Goal: Find specific page/section: Find specific page/section

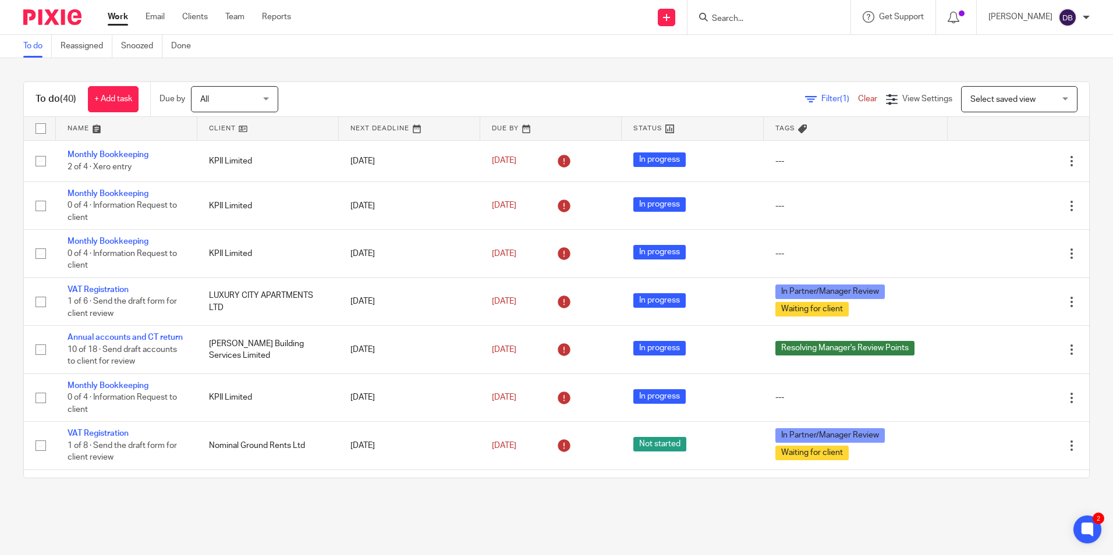
click at [804, 20] on input "Search" at bounding box center [763, 19] width 105 height 10
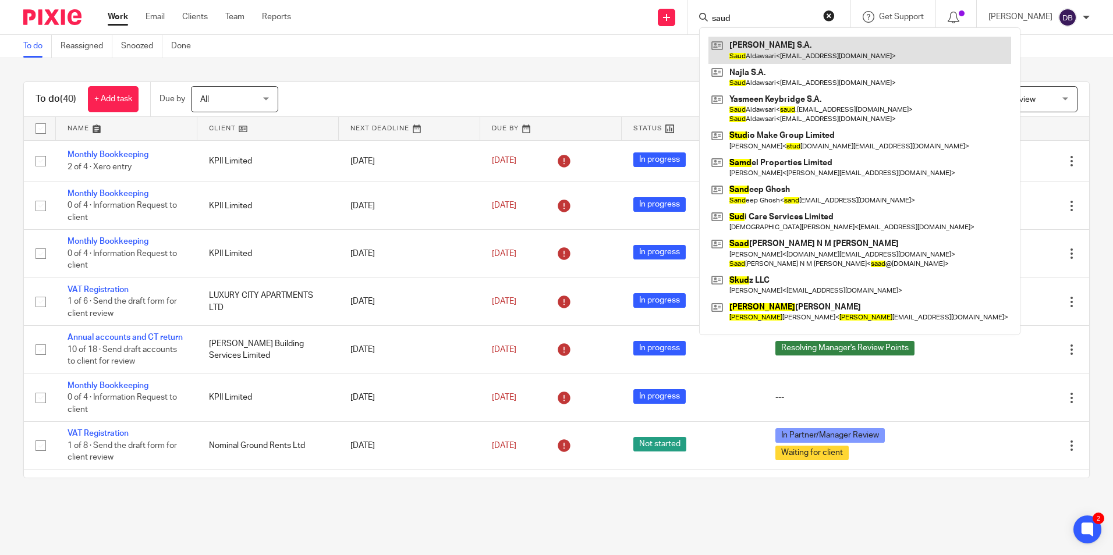
type input "saud"
click at [770, 47] on link at bounding box center [860, 50] width 303 height 27
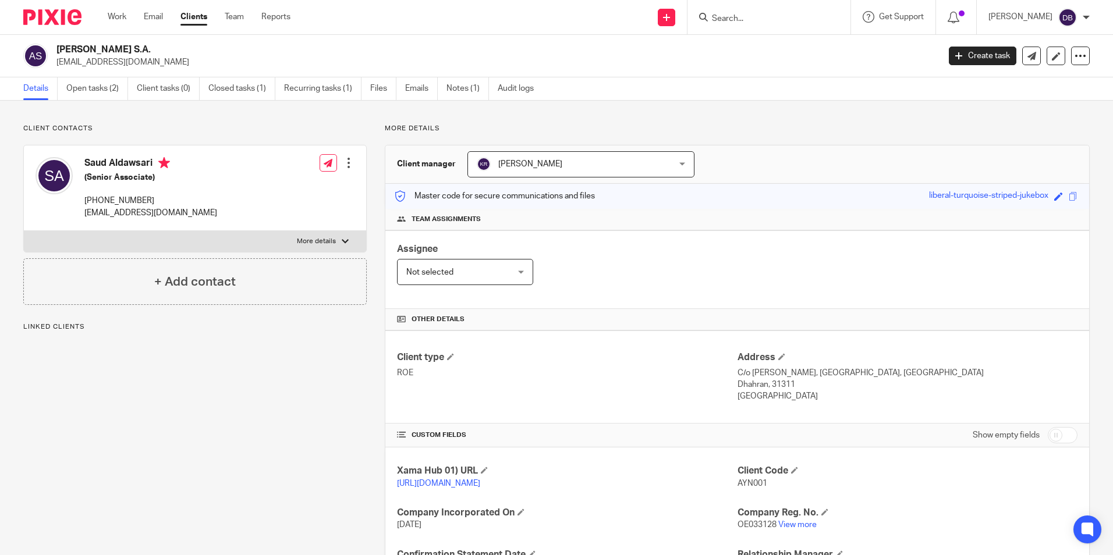
drag, startPoint x: 195, startPoint y: 201, endPoint x: 81, endPoint y: 207, distance: 114.2
click at [81, 207] on div "Saud Aldawsari (Senior Associate) [PHONE_NUMBER] [EMAIL_ADDRESS][DOMAIN_NAME] E…" at bounding box center [195, 189] width 342 height 86
copy p "[PHONE_NUMBER]"
click at [757, 22] on input "Search" at bounding box center [763, 19] width 105 height 10
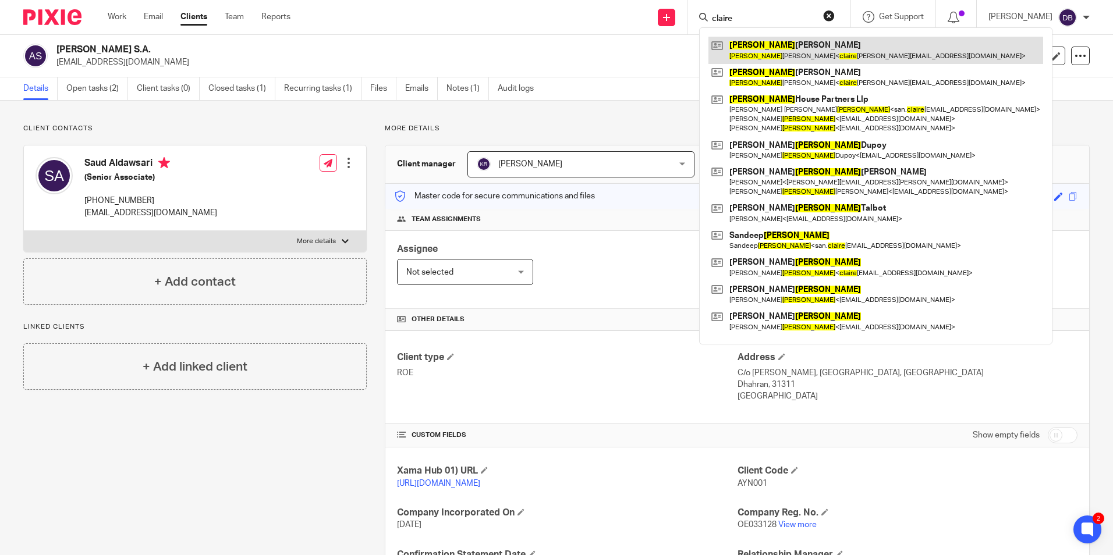
type input "claire"
click at [778, 51] on link at bounding box center [876, 50] width 335 height 27
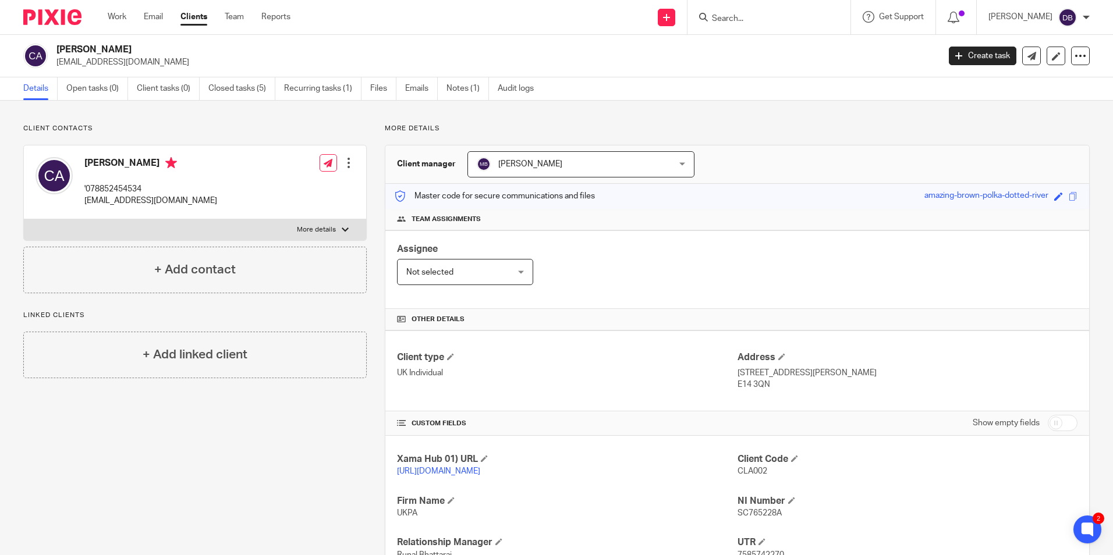
click at [752, 8] on div at bounding box center [769, 17] width 163 height 34
click at [752, 17] on input "Search" at bounding box center [763, 19] width 105 height 10
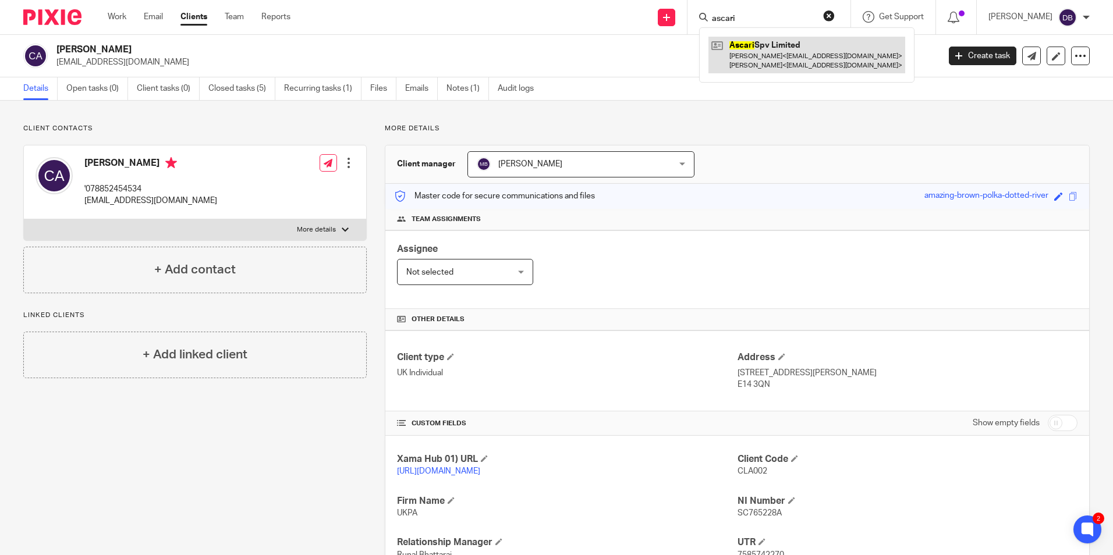
type input "ascari"
click at [828, 52] on link at bounding box center [807, 55] width 197 height 36
click at [720, 149] on div "Client manager [PERSON_NAME] [PERSON_NAME] [PERSON_NAME] [PERSON_NAME] [PERSON_…" at bounding box center [737, 165] width 704 height 38
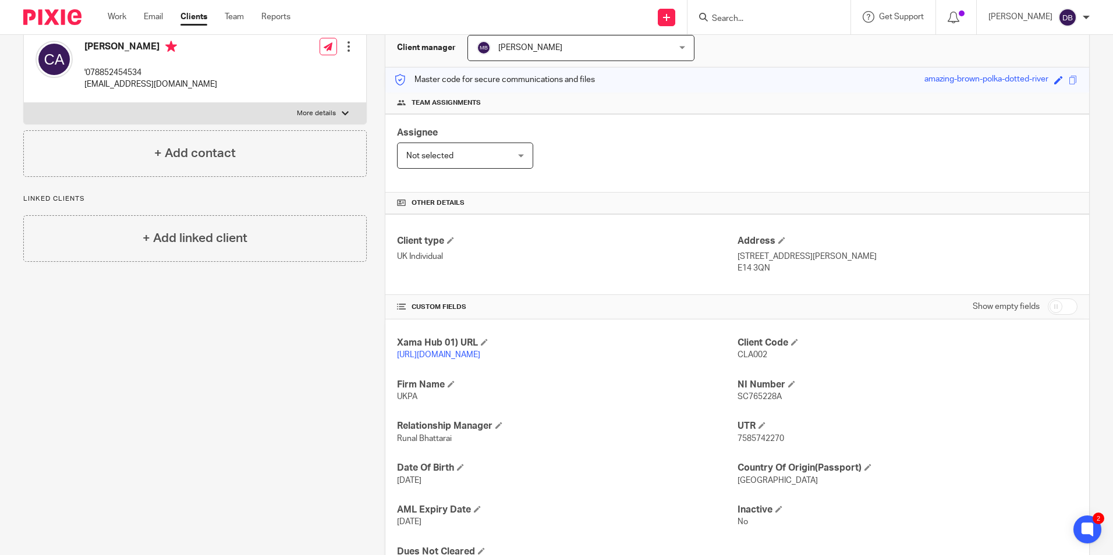
scroll to position [58, 0]
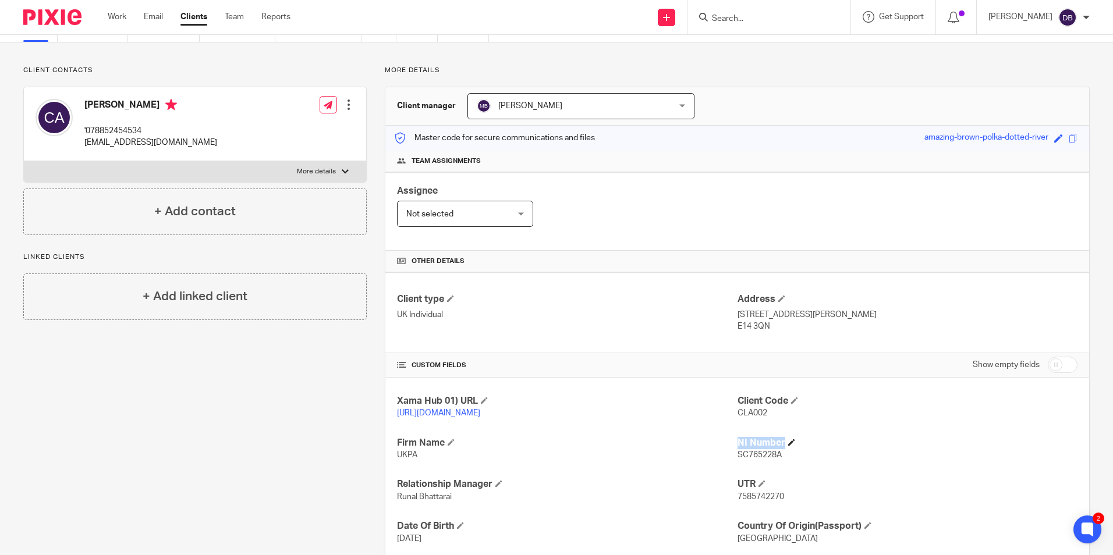
drag, startPoint x: 726, startPoint y: 467, endPoint x: 782, endPoint y: 461, distance: 56.2
click at [782, 461] on div "Xama Hub 01) URL [URL][DOMAIN_NAME] Client Code CLA002 Firm Name UKPA NI Number…" at bounding box center [737, 512] width 704 height 268
drag, startPoint x: 782, startPoint y: 461, endPoint x: 783, endPoint y: 480, distance: 18.7
click at [783, 480] on div "Xama Hub 01) URL [URL][DOMAIN_NAME] Client Code CLA002 Firm Name UKPA NI Number…" at bounding box center [737, 512] width 704 height 268
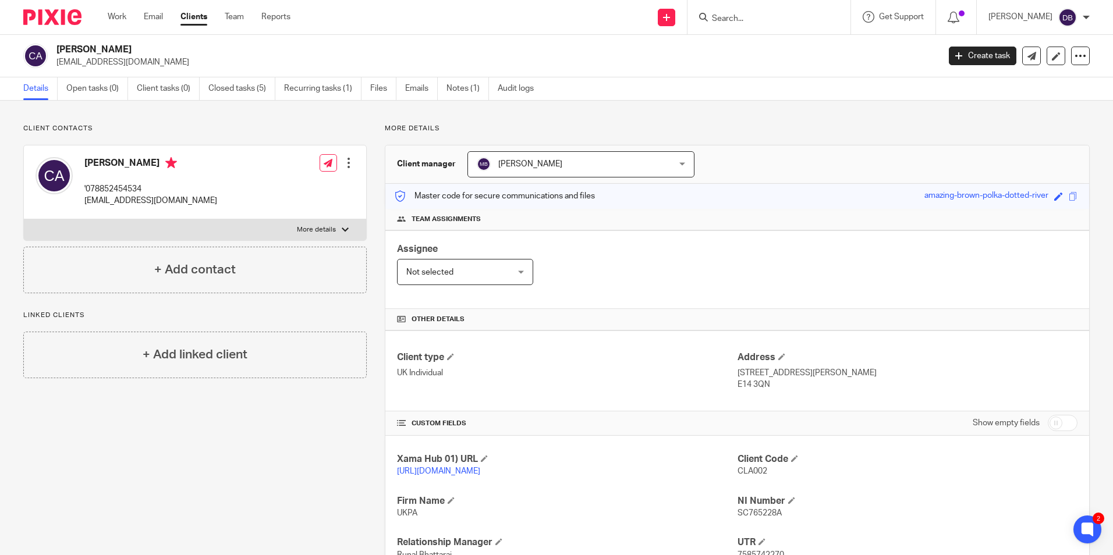
drag, startPoint x: 725, startPoint y: 382, endPoint x: 790, endPoint y: 383, distance: 64.6
click at [790, 383] on div "Client type UK Individual Address [STREET_ADDRESS][PERSON_NAME] E14 3QN" at bounding box center [737, 371] width 704 height 81
drag, startPoint x: 790, startPoint y: 384, endPoint x: 787, endPoint y: 397, distance: 13.8
click at [787, 397] on div "Client type UK Individual Address [STREET_ADDRESS][PERSON_NAME] E14 3QN" at bounding box center [737, 371] width 704 height 81
drag, startPoint x: 724, startPoint y: 385, endPoint x: 780, endPoint y: 387, distance: 55.9
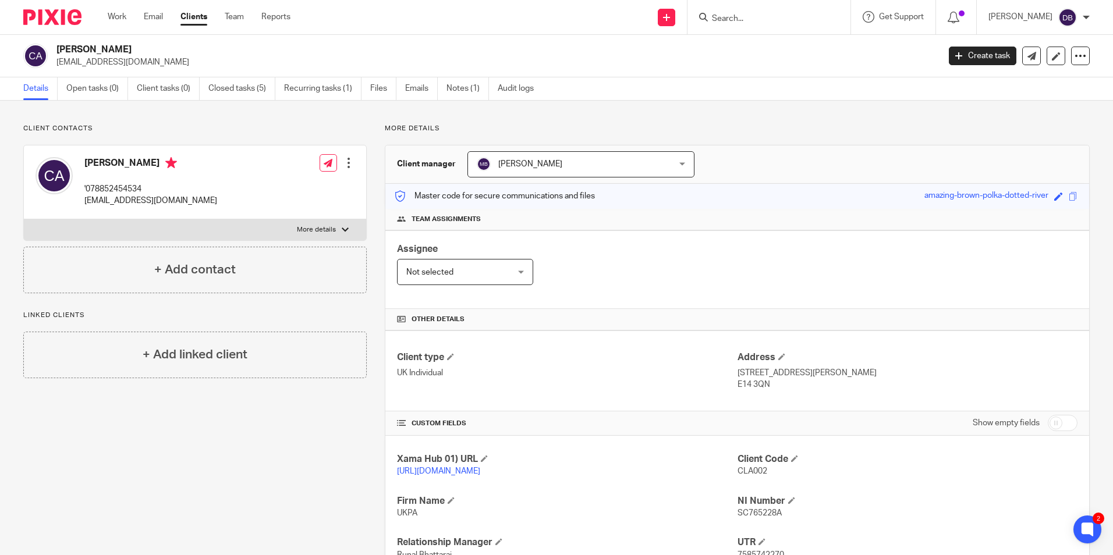
click at [780, 387] on div "Client type UK Individual Address [STREET_ADDRESS][PERSON_NAME] E14 3QN" at bounding box center [737, 371] width 704 height 81
drag, startPoint x: 780, startPoint y: 387, endPoint x: 785, endPoint y: 398, distance: 12.8
click at [785, 398] on div "Client type UK Individual Address [STREET_ADDRESS][PERSON_NAME] E14 3QN" at bounding box center [737, 371] width 704 height 81
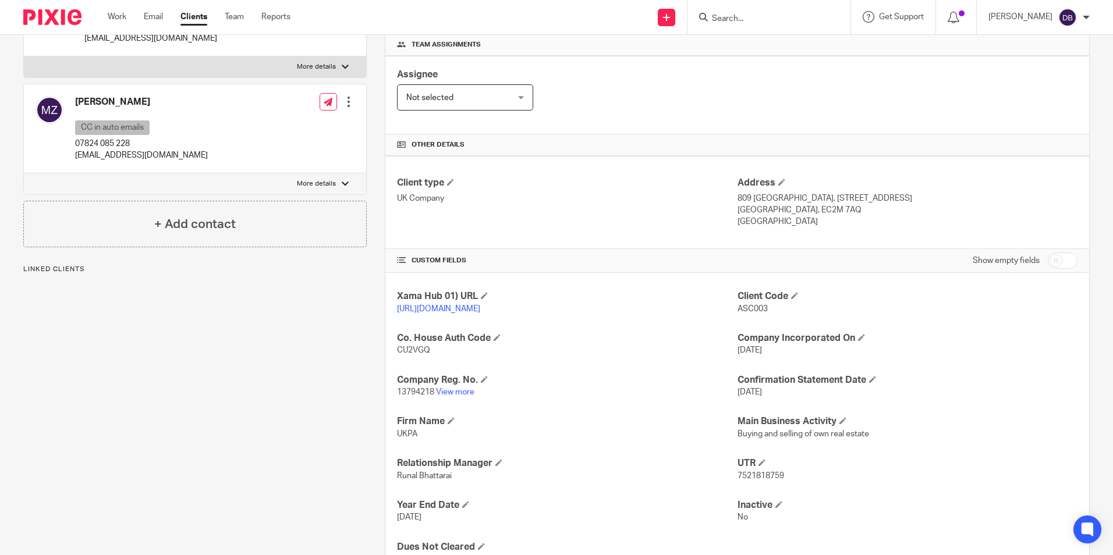
scroll to position [233, 0]
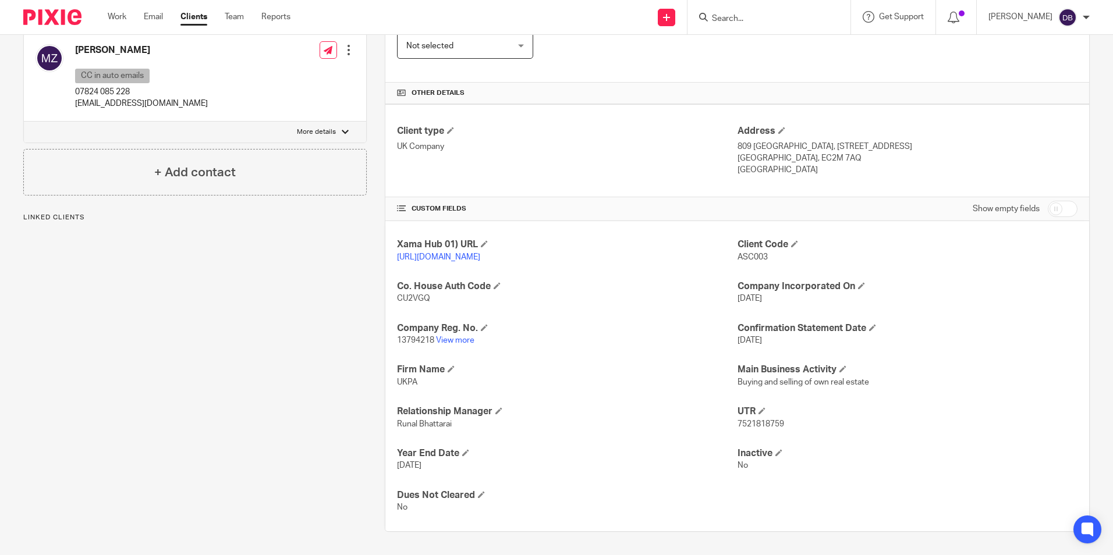
click at [741, 425] on p "7521818759" at bounding box center [908, 425] width 340 height 12
copy span "7521818759"
